Goal: Information Seeking & Learning: Learn about a topic

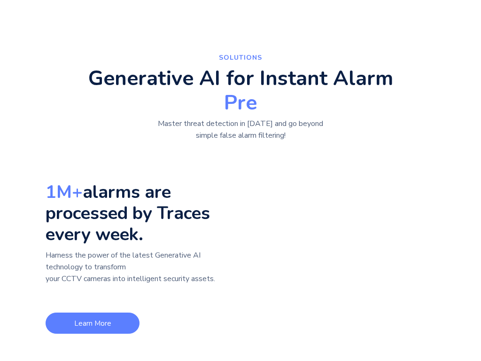
click at [93, 323] on link "Learn More" at bounding box center [93, 323] width 94 height 21
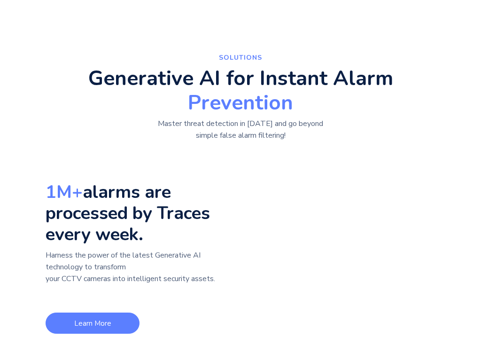
click at [93, 323] on link "Learn More" at bounding box center [93, 323] width 94 height 21
